Goal: Task Accomplishment & Management: Use online tool/utility

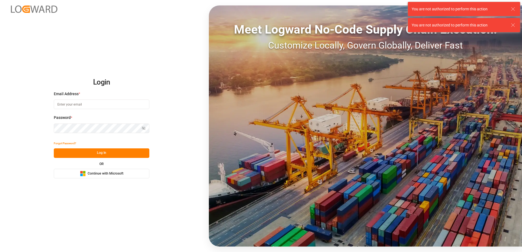
type input "[PERSON_NAME][EMAIL_ADDRESS][DOMAIN_NAME]"
click at [120, 155] on button "Log In" at bounding box center [102, 154] width 96 height 10
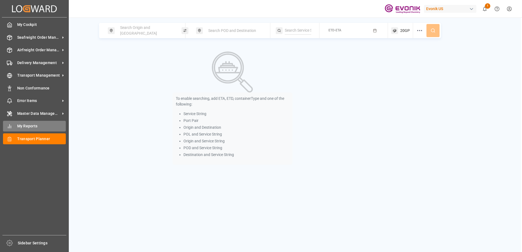
click at [29, 126] on span "My Reports" at bounding box center [41, 126] width 49 height 6
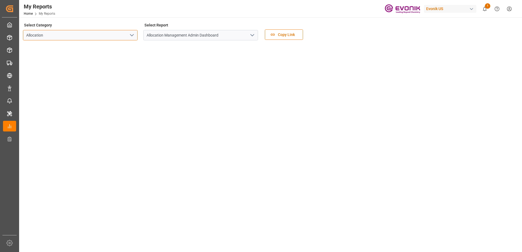
click at [103, 36] on input "Allocation" at bounding box center [80, 35] width 115 height 10
click at [130, 35] on icon "open menu" at bounding box center [132, 35] width 7 height 7
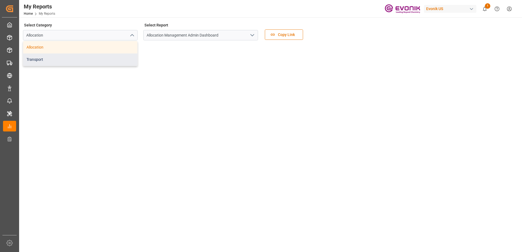
click at [53, 57] on div "Transport" at bounding box center [80, 60] width 114 height 12
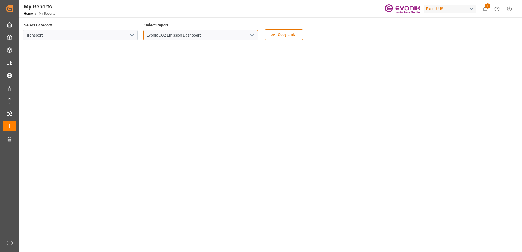
click at [210, 34] on input "Evonik CO2 Emission Dashboard" at bounding box center [200, 35] width 115 height 10
click at [249, 35] on button "open menu" at bounding box center [252, 35] width 8 height 8
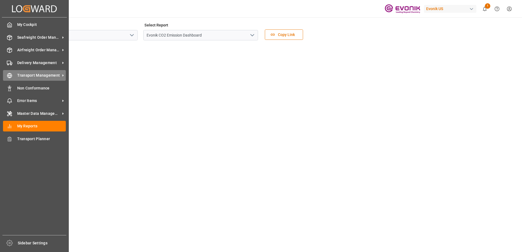
click at [22, 73] on span "Transport Management" at bounding box center [38, 76] width 43 height 6
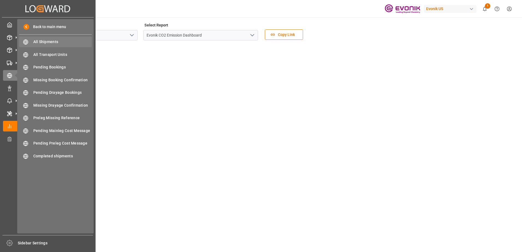
click at [42, 44] on span "All Shipments" at bounding box center [62, 42] width 59 height 6
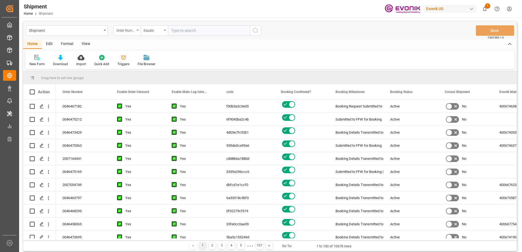
click at [138, 31] on div "Order Number" at bounding box center [126, 30] width 27 height 10
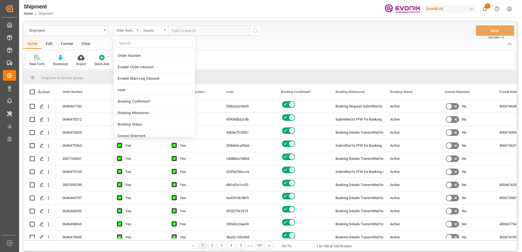
click at [154, 31] on div "Equals" at bounding box center [153, 30] width 19 height 6
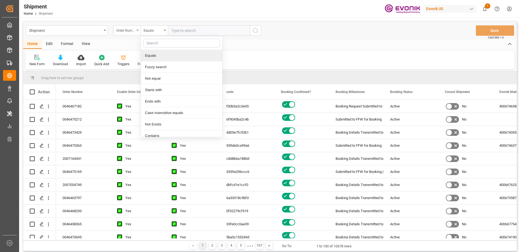
click at [140, 30] on div "Order Number" at bounding box center [126, 30] width 27 height 10
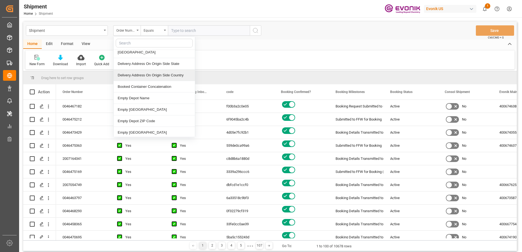
scroll to position [846, 0]
click at [255, 52] on div "New Form Download Import Quick Add Triggers File Browser" at bounding box center [269, 60] width 489 height 19
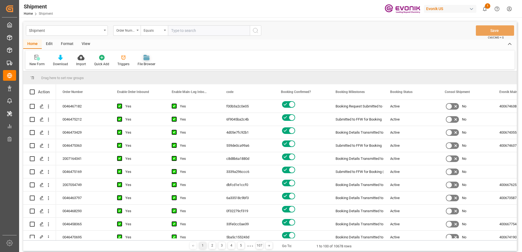
click at [148, 62] on div "File Browser" at bounding box center [147, 64] width 18 height 5
click at [87, 43] on div "View" at bounding box center [86, 44] width 17 height 9
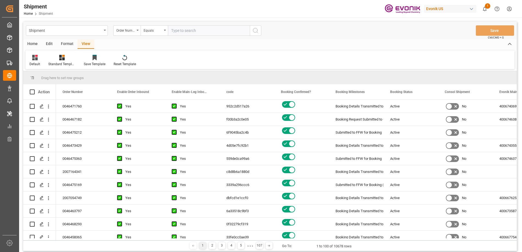
click at [49, 45] on div "Edit" at bounding box center [49, 44] width 15 height 9
click at [69, 44] on div "Format" at bounding box center [67, 44] width 21 height 9
click at [38, 44] on div "Home" at bounding box center [32, 44] width 19 height 9
click at [149, 61] on div "File Browser" at bounding box center [147, 61] width 26 height 12
click at [455, 10] on div "Evonik US" at bounding box center [450, 9] width 52 height 8
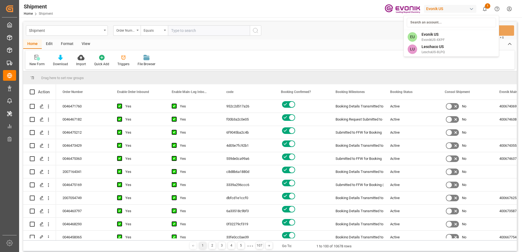
click at [302, 10] on html "Created by potrace 1.15, written by [PERSON_NAME] [DATE]-[DATE] Created by potr…" at bounding box center [261, 126] width 522 height 252
click at [135, 29] on div "Order Number" at bounding box center [126, 30] width 27 height 10
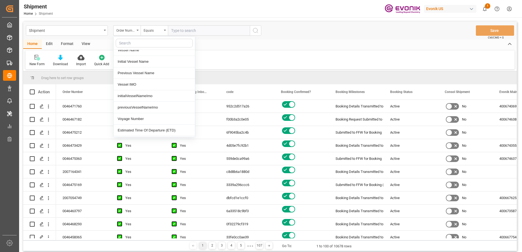
scroll to position [655, 0]
click at [250, 43] on div "Home Edit Format View" at bounding box center [270, 44] width 494 height 9
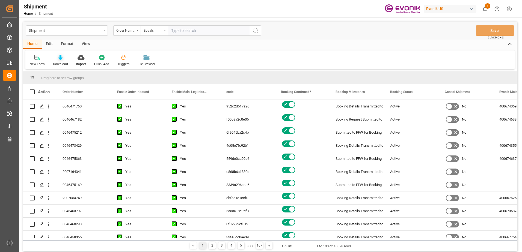
click at [59, 61] on div "Download" at bounding box center [60, 61] width 23 height 12
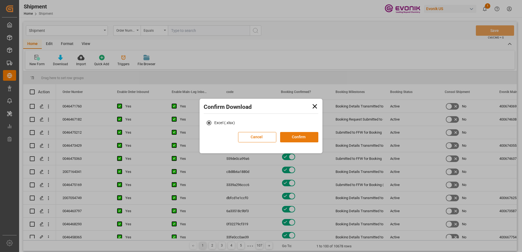
click at [297, 138] on button "Confirm" at bounding box center [299, 137] width 38 height 10
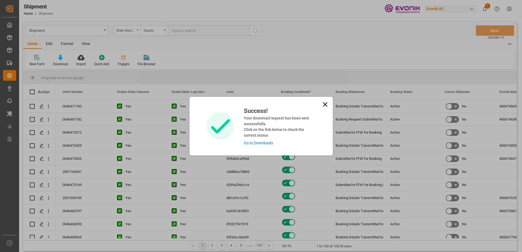
click at [261, 144] on link "Go to Downloads" at bounding box center [258, 143] width 29 height 4
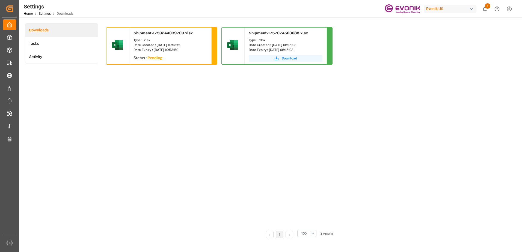
click at [271, 107] on div "Shipment-1759244039709.xlsx Type : .xlsx Date Created : [DATE] 10:53:59 Date Ex…" at bounding box center [298, 126] width 384 height 198
click at [292, 58] on span "Download" at bounding box center [289, 58] width 15 height 5
click at [274, 106] on div "Shipment-1759244039709.xlsx Type : .xlsx Date Created : [DATE] 10:53:59 Date Ex…" at bounding box center [298, 126] width 384 height 198
